Goal: Navigation & Orientation: Understand site structure

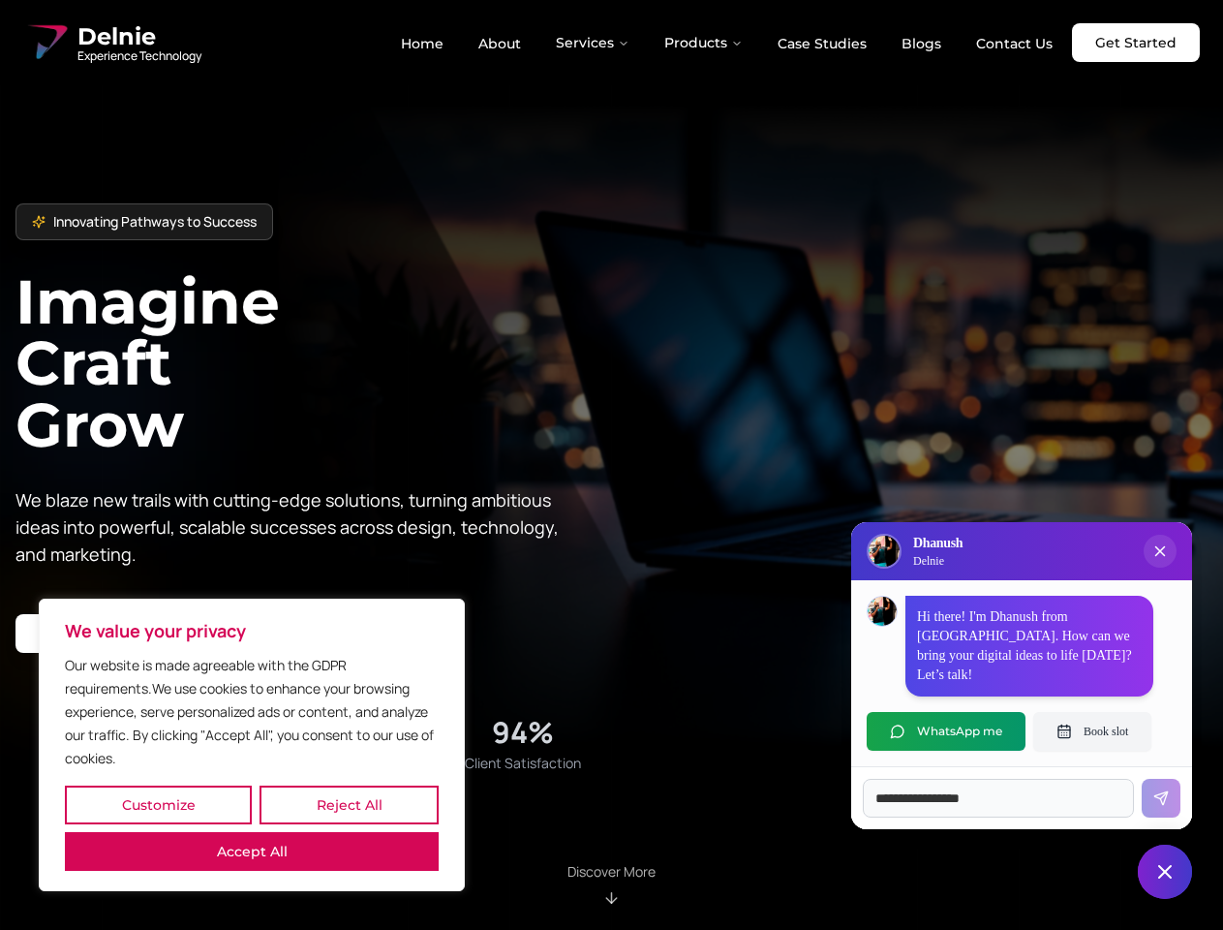
click at [158, 805] on button "Customize" at bounding box center [158, 804] width 187 height 39
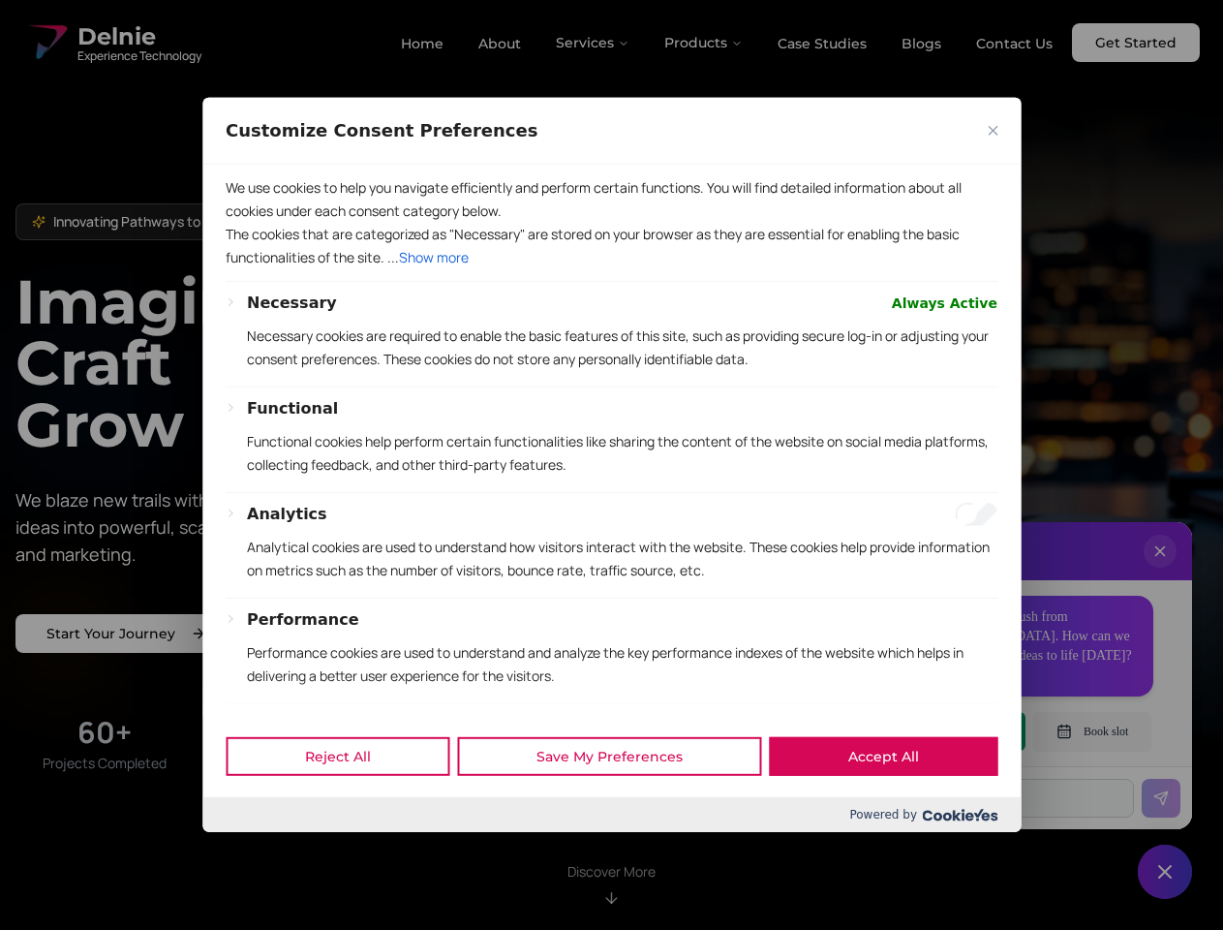
click at [349, 805] on div at bounding box center [611, 465] width 1223 height 930
click at [252, 223] on p "We use cookies to help you navigate efficiently and perform certain functions. …" at bounding box center [612, 199] width 772 height 46
click at [611, 269] on p "The cookies that are categorized as "Necessary" are stored on your browser as t…" at bounding box center [612, 246] width 772 height 46
click at [594, 43] on div at bounding box center [611, 465] width 1223 height 930
click at [704, 43] on div at bounding box center [611, 465] width 1223 height 930
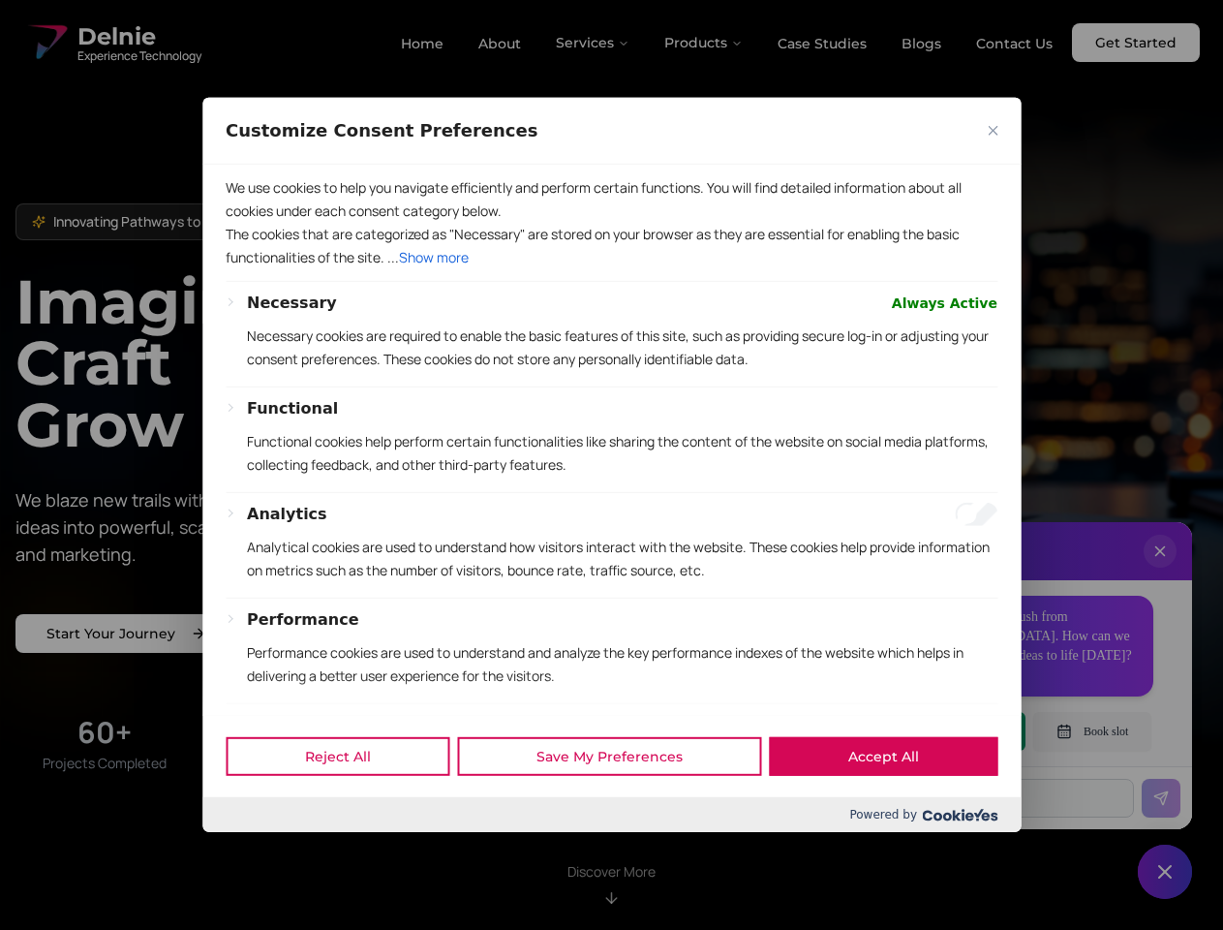
click at [1160, 570] on div at bounding box center [611, 465] width 1223 height 930
click at [946, 731] on div "Reject All Save My Preferences Accept All" at bounding box center [611, 756] width 818 height 82
click at [1093, 731] on div at bounding box center [611, 465] width 1223 height 930
click at [1165, 872] on div at bounding box center [611, 465] width 1223 height 930
